Goal: Transaction & Acquisition: Purchase product/service

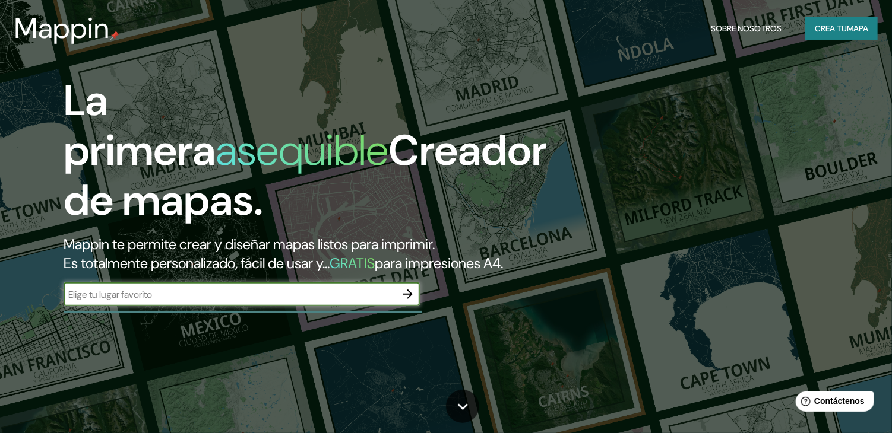
click at [192, 302] on input "text" at bounding box center [230, 295] width 332 height 14
type input "lebu"
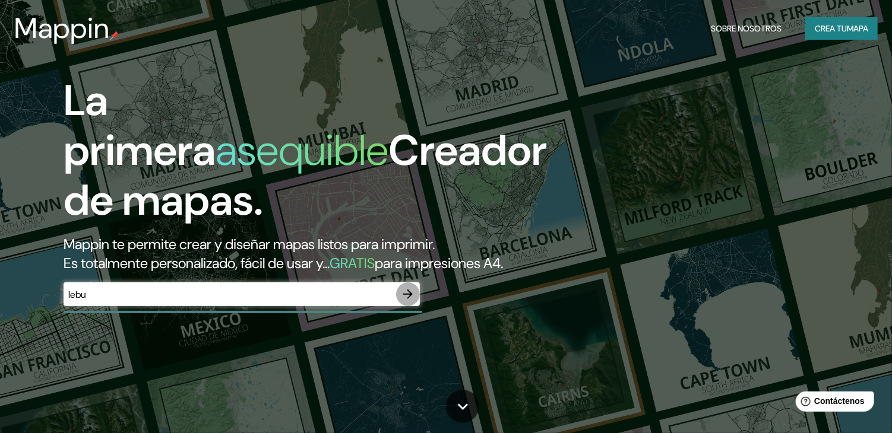
click at [408, 299] on icon "button" at bounding box center [407, 294] width 9 height 9
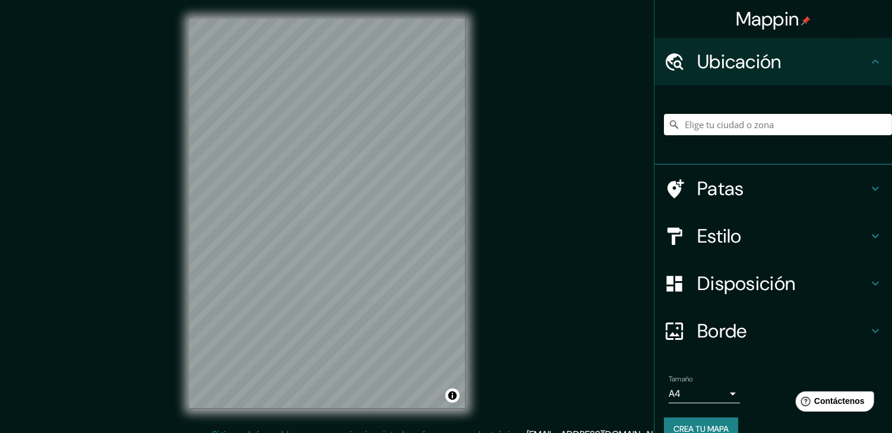
click at [868, 185] on icon at bounding box center [875, 189] width 14 height 14
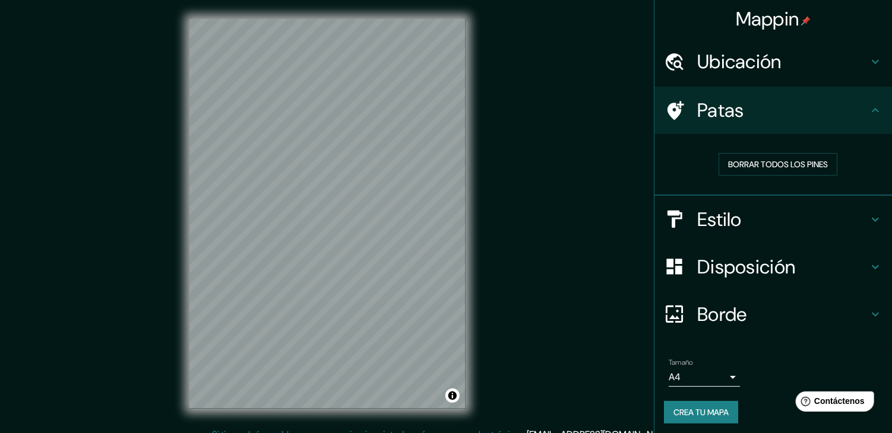
click at [872, 219] on icon at bounding box center [875, 219] width 7 height 4
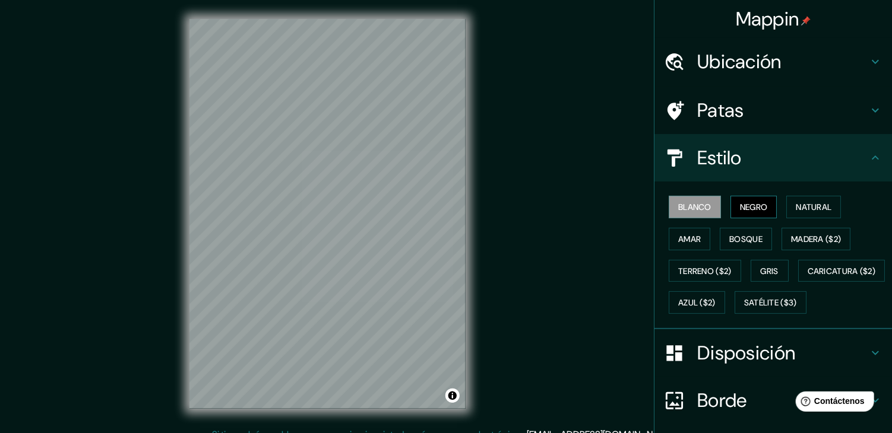
click at [753, 213] on font "Negro" at bounding box center [754, 206] width 28 height 15
click at [807, 277] on font "Caricatura ($2)" at bounding box center [841, 271] width 68 height 11
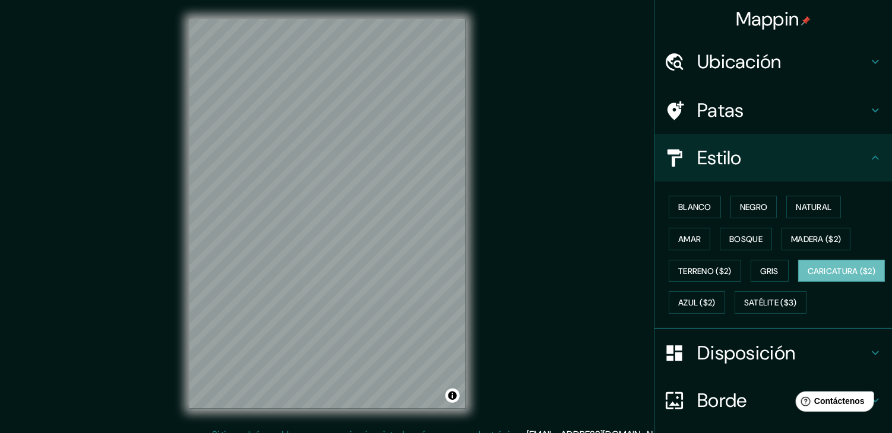
click at [868, 60] on icon at bounding box center [875, 62] width 14 height 14
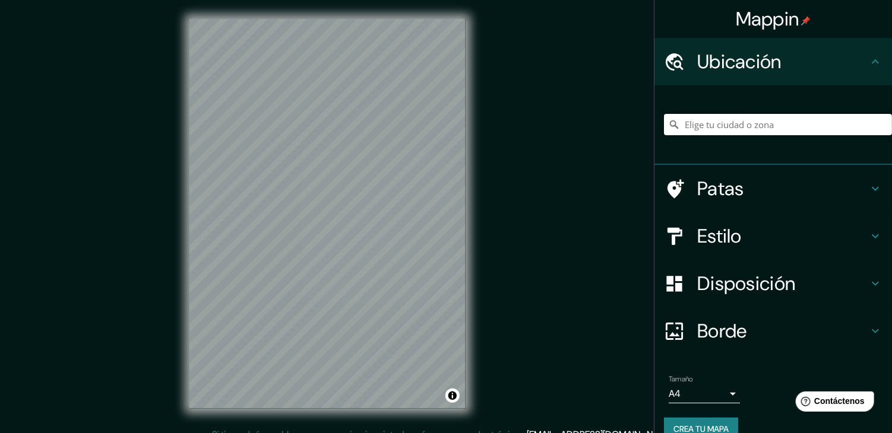
click at [783, 127] on input "Elige tu ciudad o zona" at bounding box center [778, 124] width 228 height 21
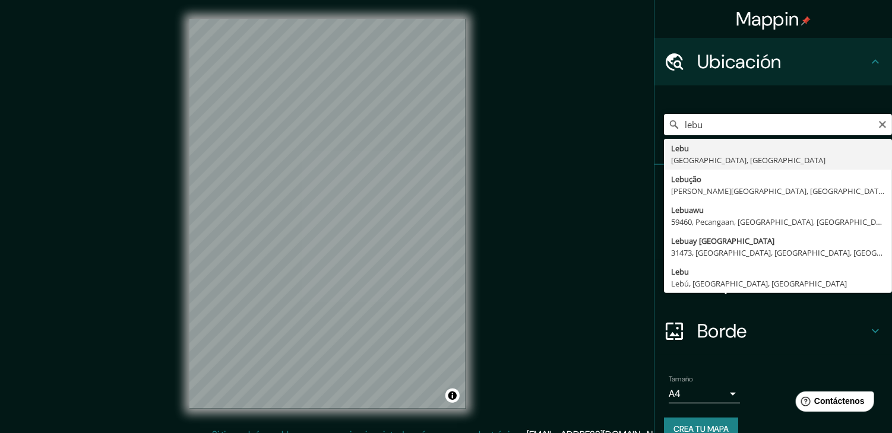
type input "Lebu, [GEOGRAPHIC_DATA], [GEOGRAPHIC_DATA]"
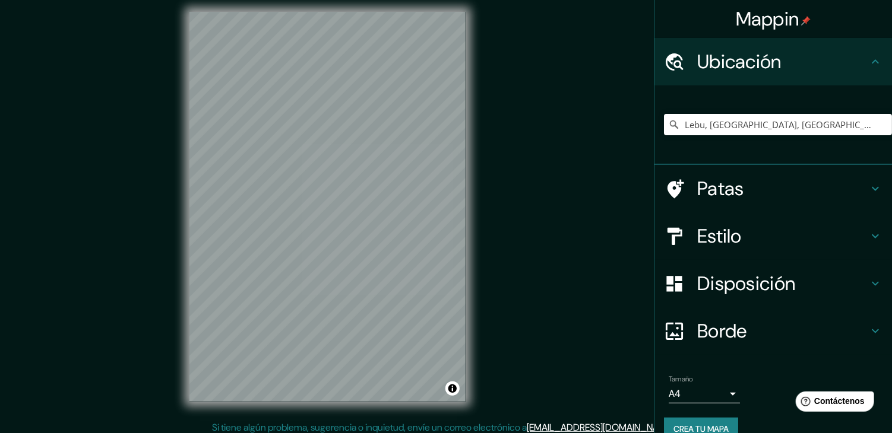
scroll to position [14, 0]
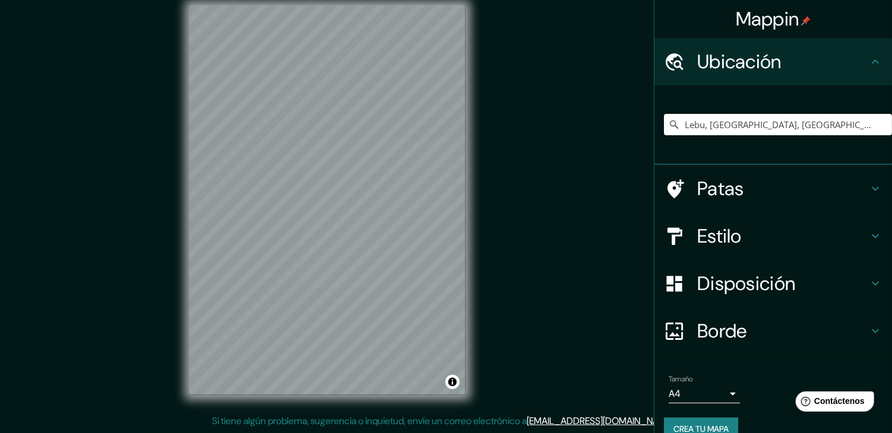
click at [869, 236] on icon at bounding box center [875, 236] width 14 height 14
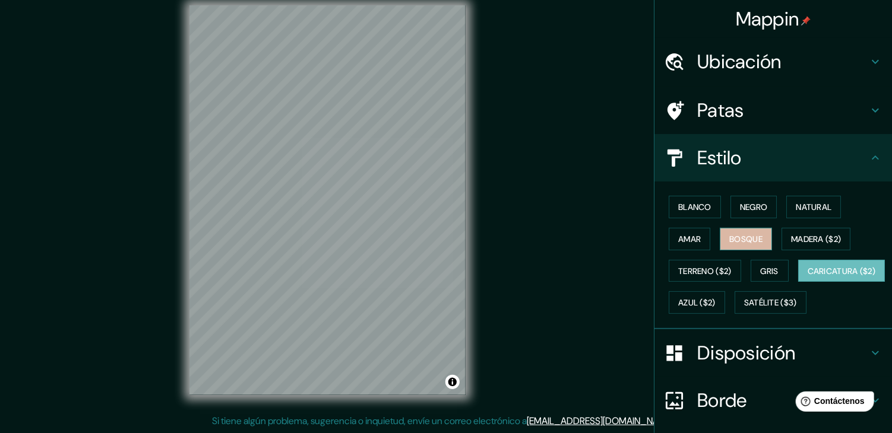
click at [746, 236] on font "Bosque" at bounding box center [745, 239] width 33 height 11
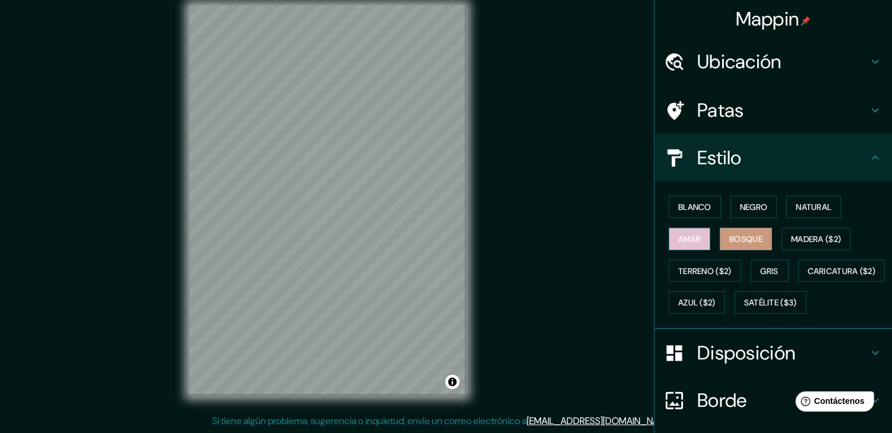
click at [690, 238] on font "Amar" at bounding box center [689, 239] width 23 height 11
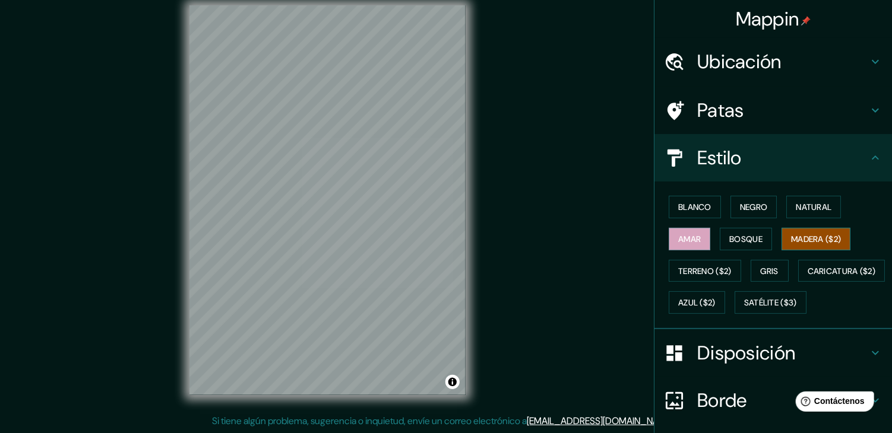
click at [822, 237] on font "Madera ($2)" at bounding box center [816, 239] width 50 height 11
click at [715, 306] on font "Azul ($2)" at bounding box center [696, 303] width 37 height 11
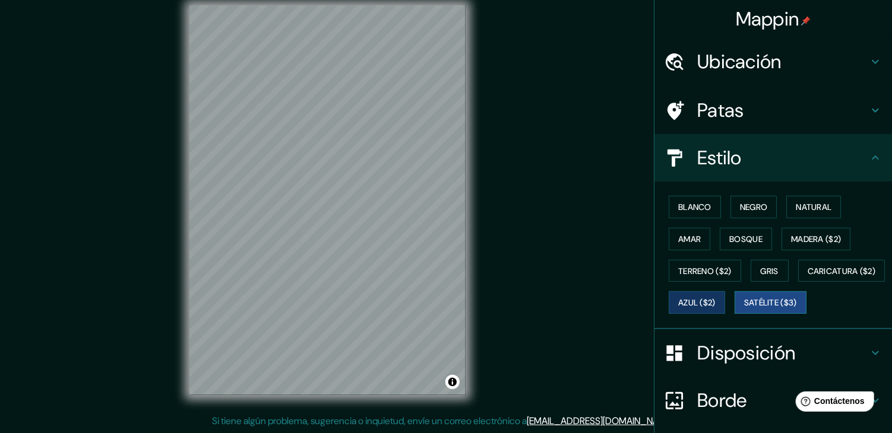
click at [744, 311] on font "Satélite ($3)" at bounding box center [770, 302] width 53 height 15
click at [451, 385] on button "Activar o desactivar atribución" at bounding box center [452, 382] width 14 height 14
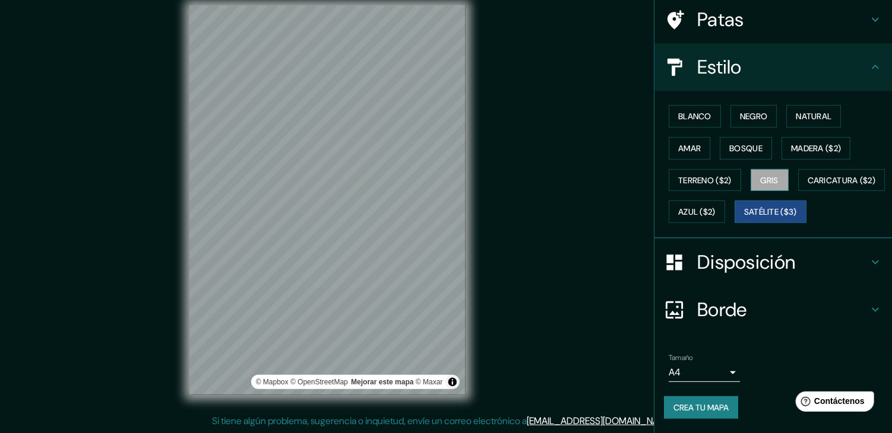
scroll to position [120, 0]
click at [872, 305] on icon at bounding box center [875, 310] width 14 height 14
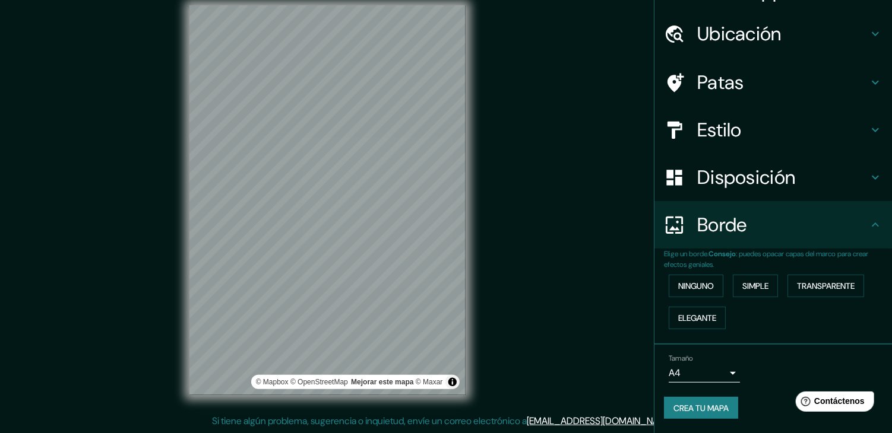
scroll to position [27, 0]
click at [868, 180] on icon at bounding box center [875, 179] width 14 height 14
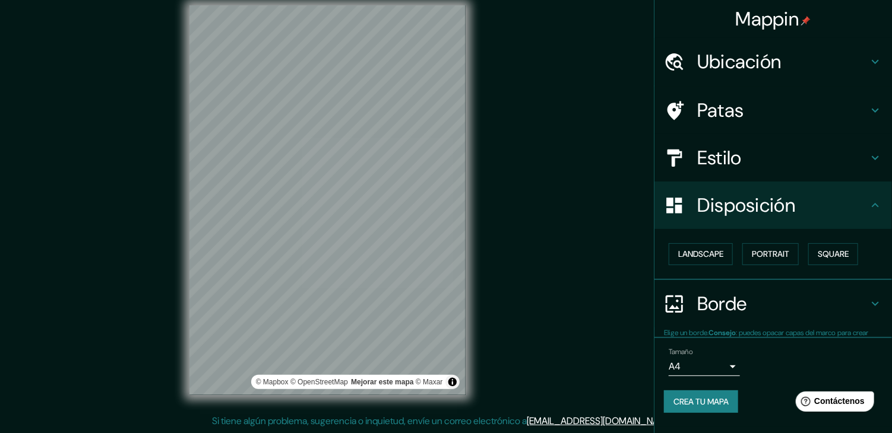
scroll to position [0, 0]
click at [771, 256] on font "Retrato" at bounding box center [753, 254] width 34 height 11
click at [826, 255] on font "Cuadrado" at bounding box center [821, 254] width 44 height 11
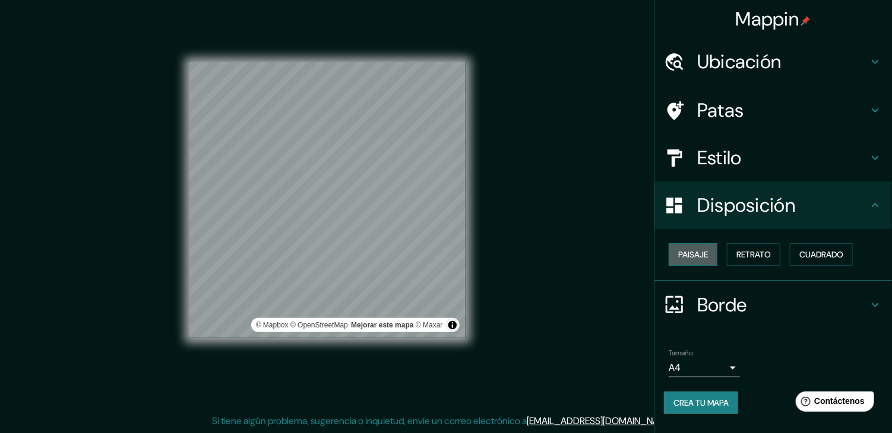
click at [705, 259] on font "Paisaje" at bounding box center [693, 254] width 30 height 15
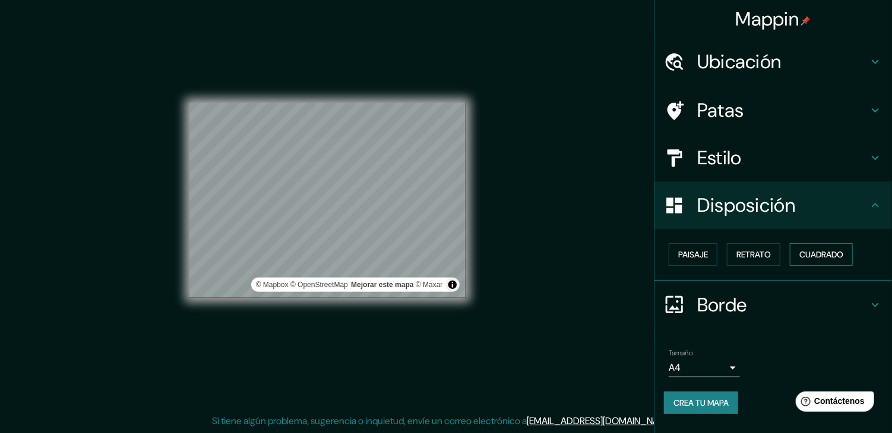
click at [831, 247] on font "Cuadrado" at bounding box center [821, 254] width 44 height 15
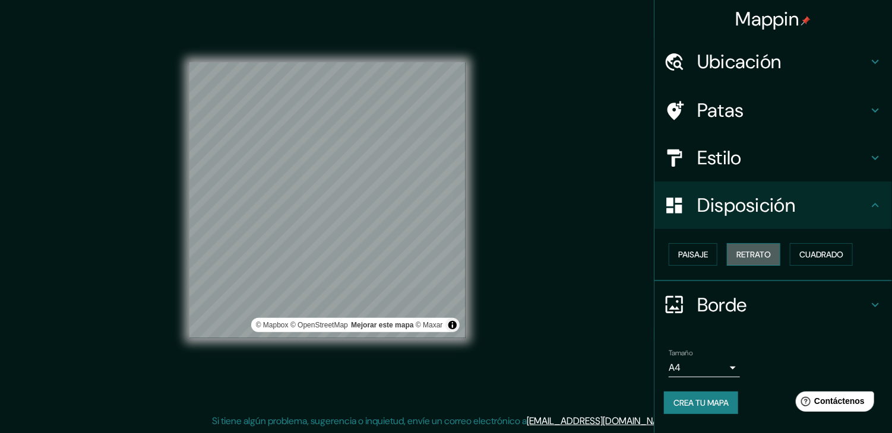
click at [746, 252] on font "Retrato" at bounding box center [753, 254] width 34 height 11
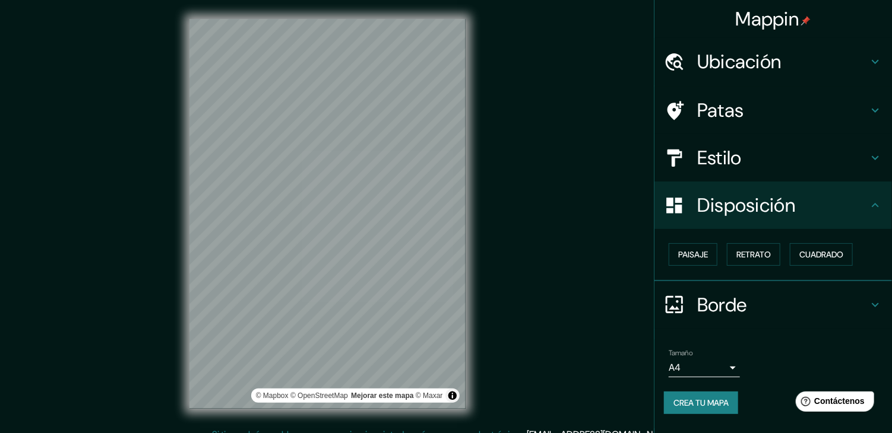
click at [805, 160] on h4 "Estilo" at bounding box center [782, 158] width 171 height 24
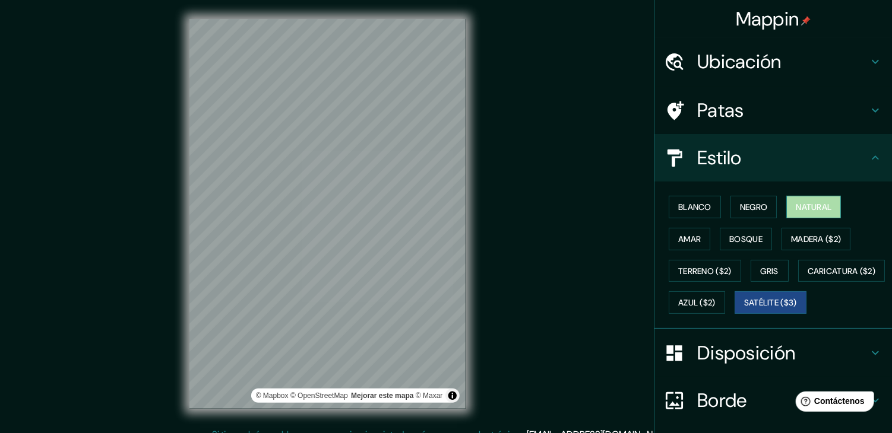
click at [812, 210] on font "Natural" at bounding box center [814, 207] width 36 height 11
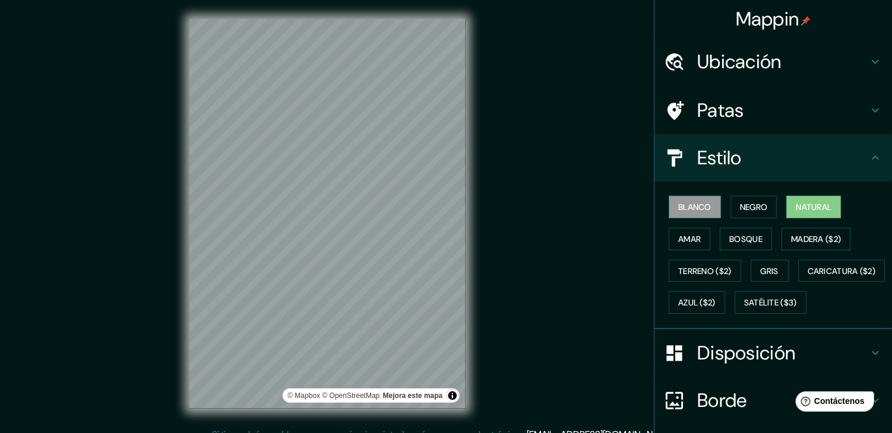
click at [678, 209] on font "Blanco" at bounding box center [694, 207] width 33 height 11
click at [748, 211] on font "Negro" at bounding box center [754, 207] width 28 height 11
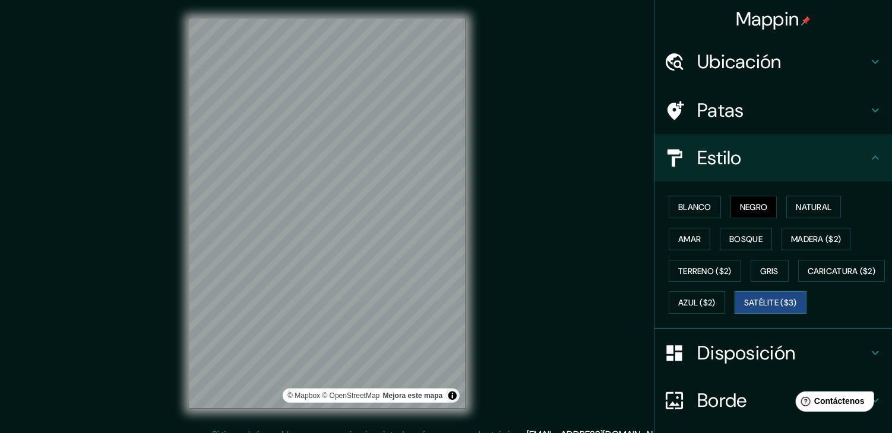
click at [744, 309] on font "Satélite ($3)" at bounding box center [770, 303] width 53 height 11
click at [757, 210] on font "Negro" at bounding box center [754, 207] width 28 height 11
click at [681, 242] on font "Amar" at bounding box center [689, 239] width 23 height 11
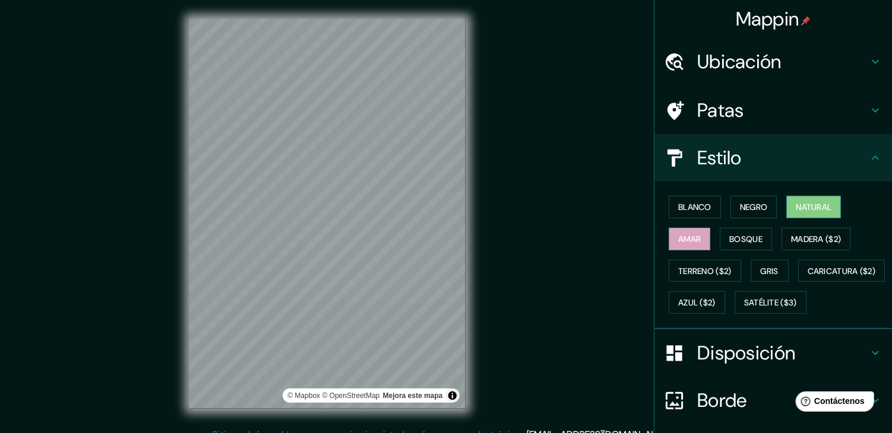
click at [803, 216] on button "Natural" at bounding box center [813, 207] width 55 height 23
click at [687, 209] on font "Blanco" at bounding box center [694, 207] width 33 height 11
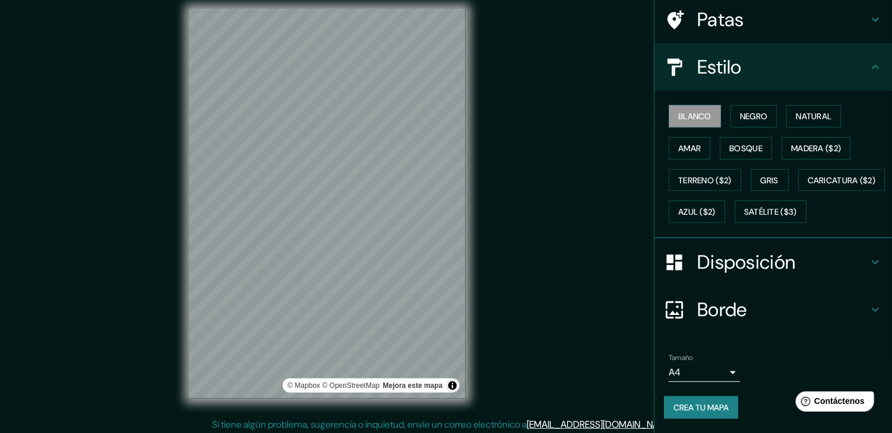
scroll to position [14, 0]
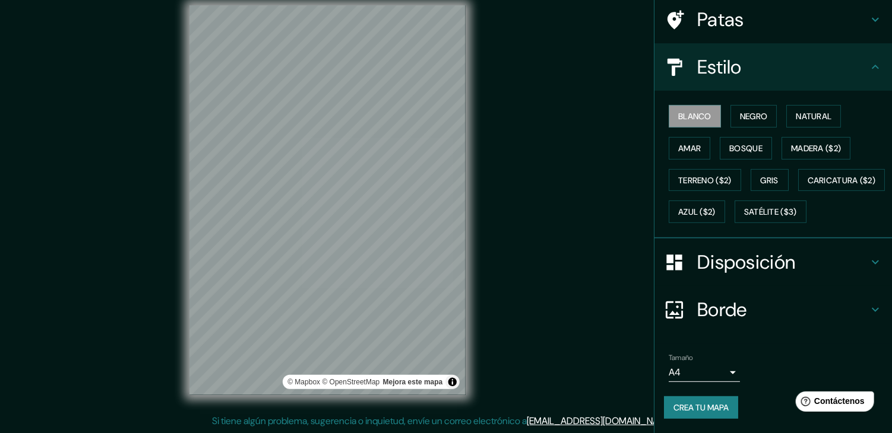
click at [727, 369] on body "Mappin Ubicación Lebu, [GEOGRAPHIC_DATA], [GEOGRAPHIC_DATA] Patas Estilo Blanco…" at bounding box center [446, 202] width 892 height 433
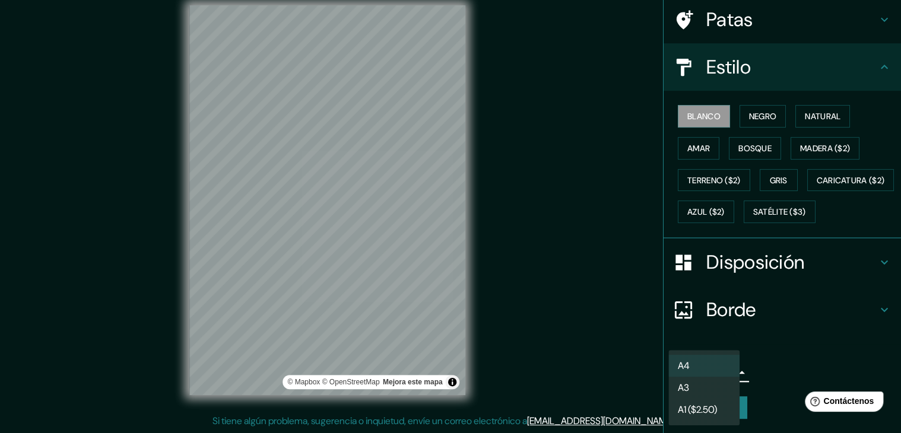
click at [726, 385] on li "A3" at bounding box center [704, 388] width 71 height 22
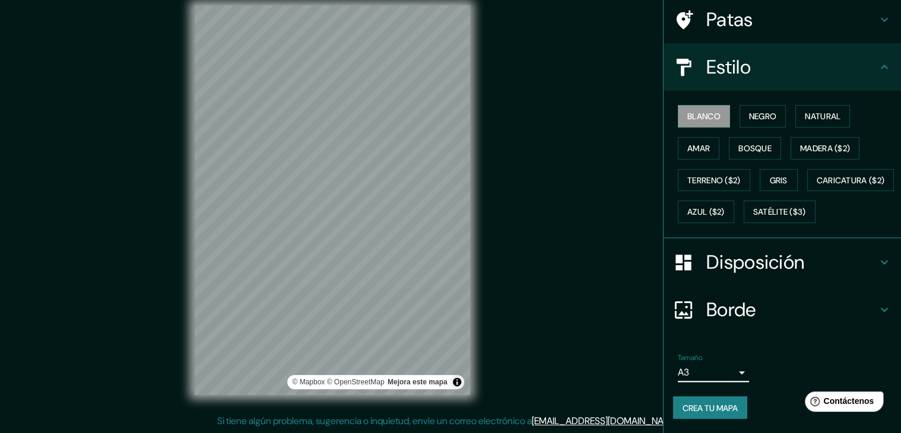
click at [715, 372] on body "Mappin Ubicación Lebu, [GEOGRAPHIC_DATA], [GEOGRAPHIC_DATA] Patas Estilo Blanco…" at bounding box center [450, 202] width 901 height 433
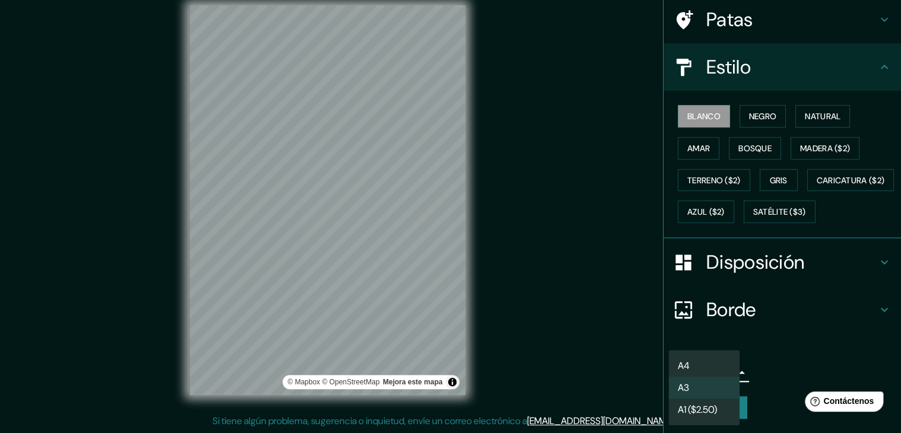
click at [713, 358] on li "A4" at bounding box center [704, 366] width 71 height 22
type input "single"
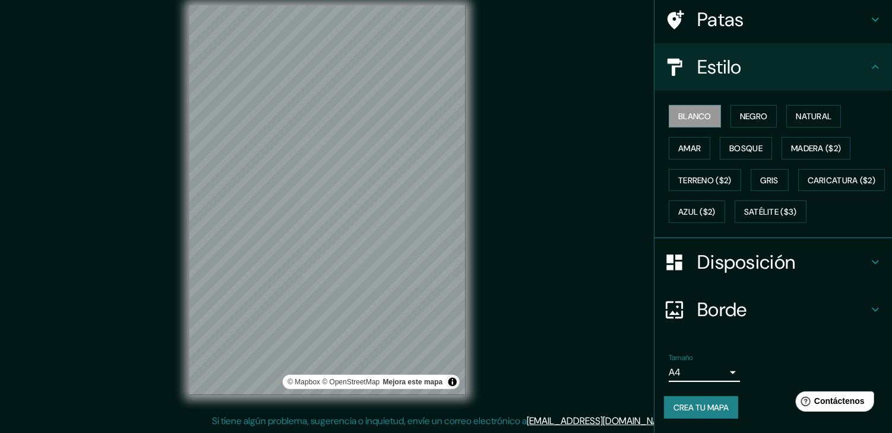
click at [726, 406] on button "Crea tu mapa" at bounding box center [701, 408] width 74 height 23
